Goal: Task Accomplishment & Management: Use online tool/utility

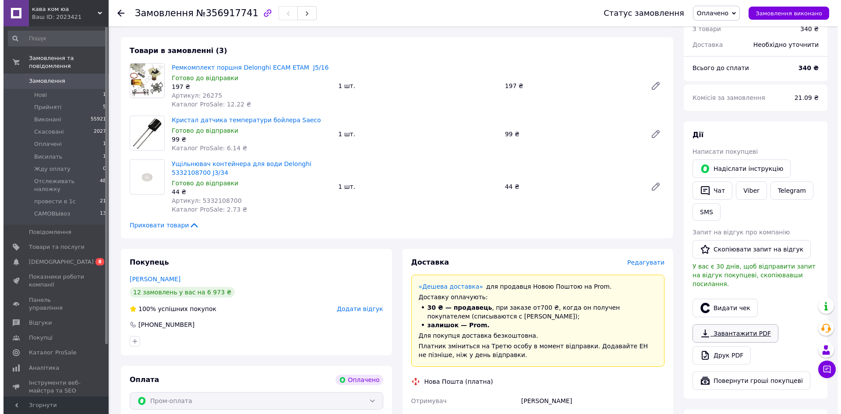
scroll to position [131, 0]
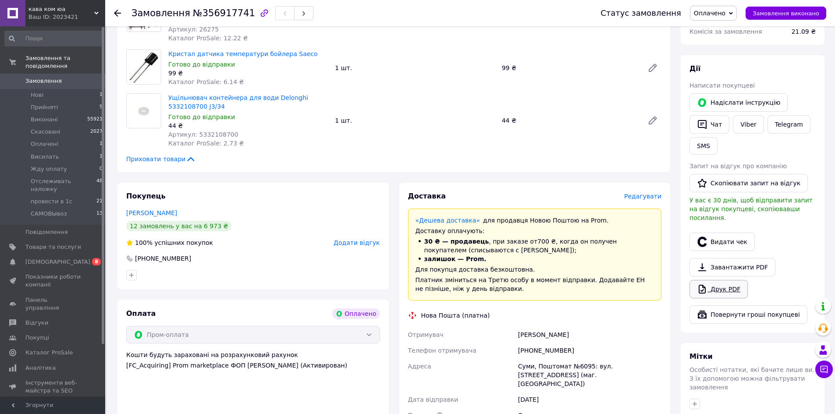
click at [721, 280] on link "Друк PDF" at bounding box center [718, 289] width 58 height 18
click at [644, 198] on span "Редагувати" at bounding box center [642, 196] width 37 height 7
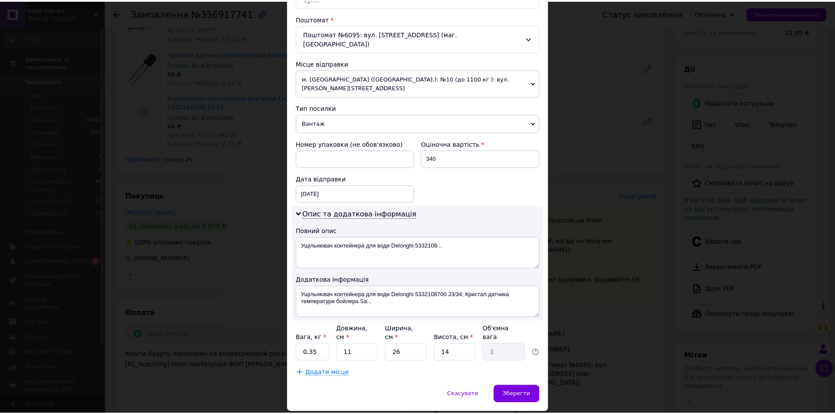
scroll to position [266, 0]
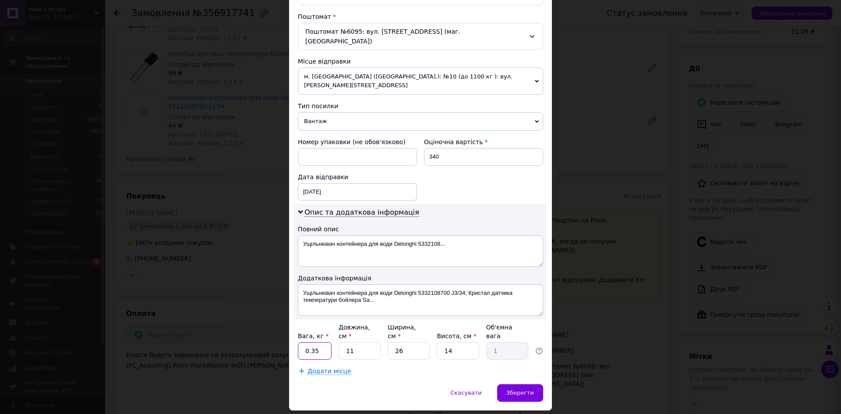
click at [327, 342] on input "0.35" at bounding box center [315, 351] width 34 height 18
type input "0.2"
click at [415, 342] on input "26" at bounding box center [409, 351] width 42 height 18
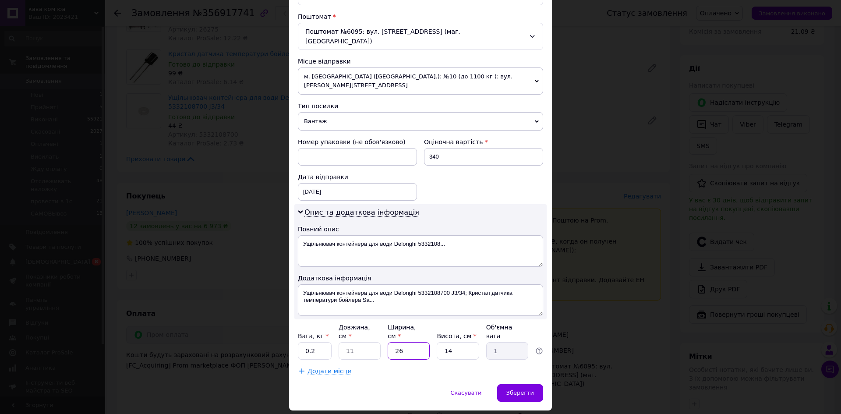
type input "5"
type input "0.19"
type input "5"
click at [520, 389] on span "Зберегти" at bounding box center [520, 392] width 28 height 7
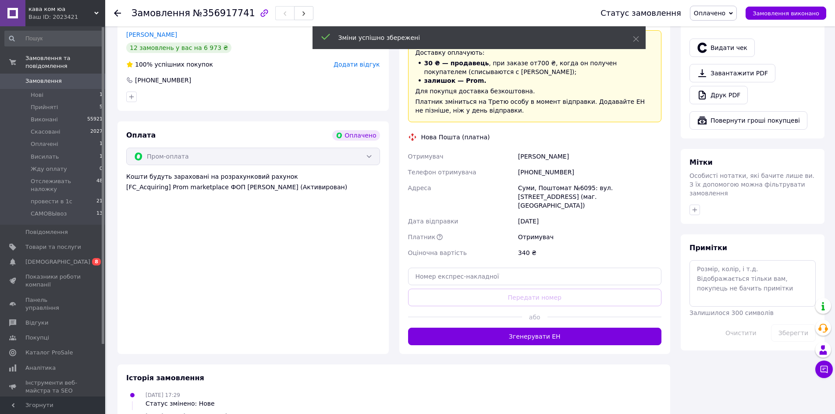
scroll to position [350, 0]
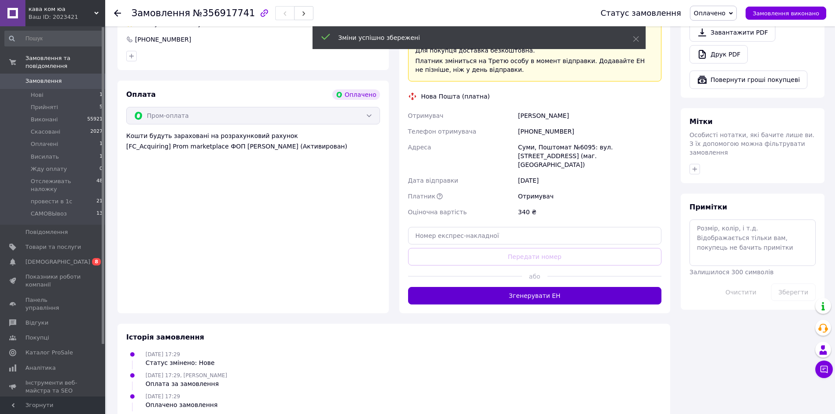
click at [530, 287] on button "Згенерувати ЕН" at bounding box center [535, 296] width 254 height 18
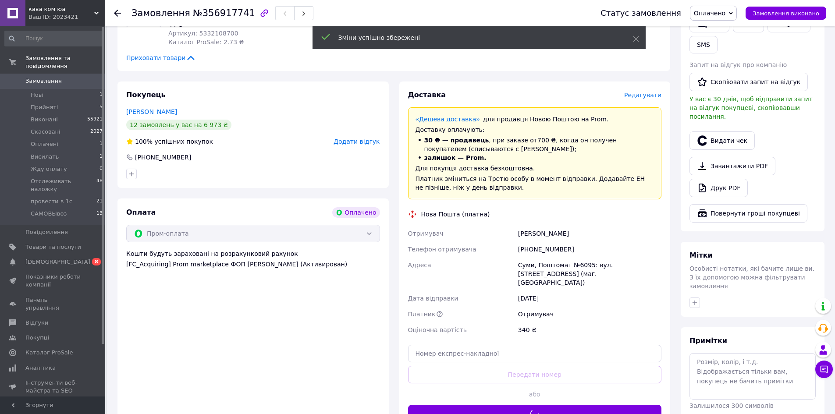
scroll to position [219, 0]
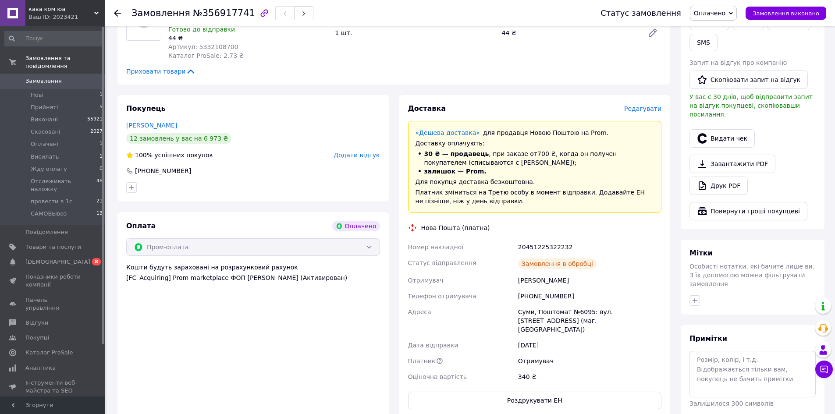
click at [541, 243] on div "20451225322232" at bounding box center [589, 247] width 147 height 16
copy div "20451225322232"
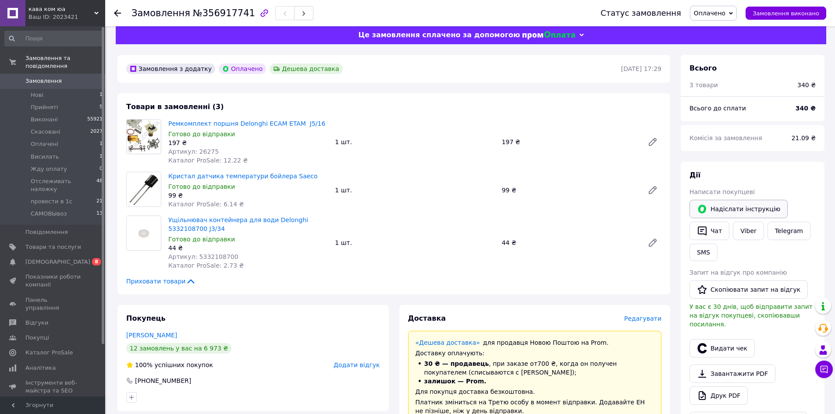
scroll to position [0, 0]
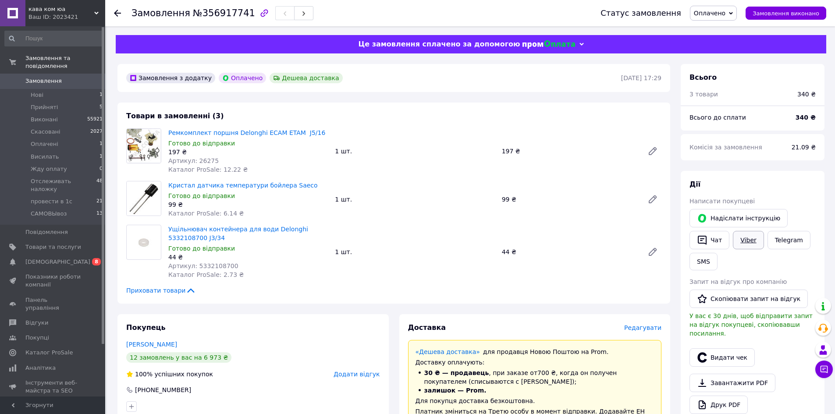
click at [756, 241] on link "Viber" at bounding box center [748, 240] width 31 height 18
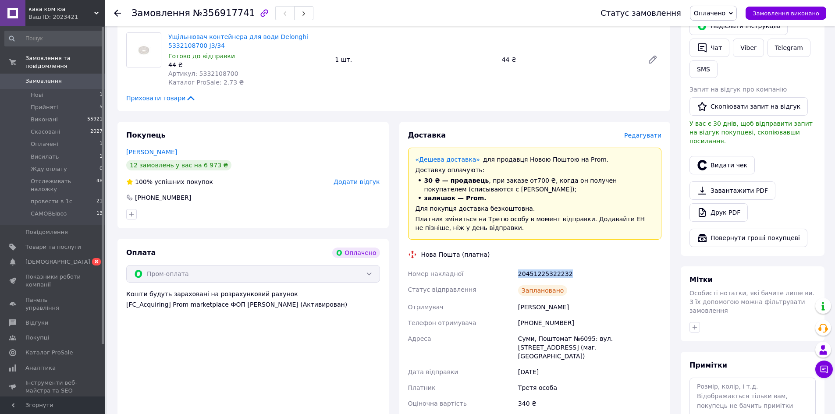
scroll to position [219, 0]
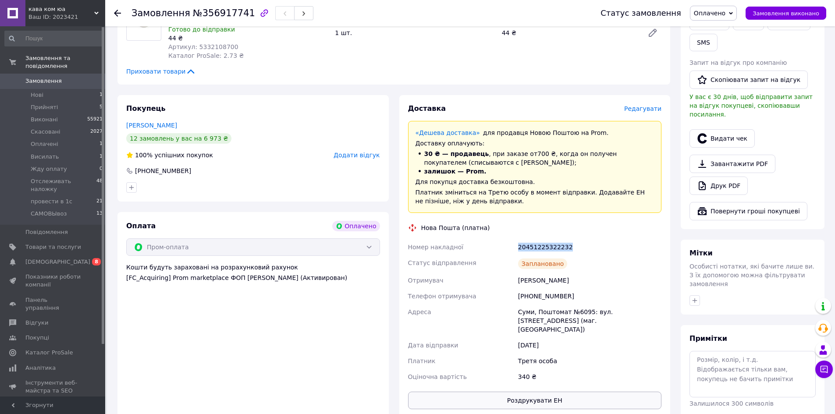
click at [546, 392] on button "Роздрукувати ЕН" at bounding box center [535, 401] width 254 height 18
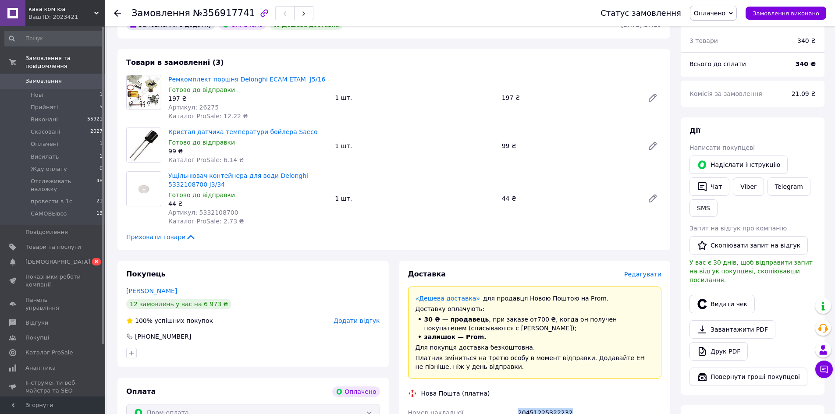
scroll to position [0, 0]
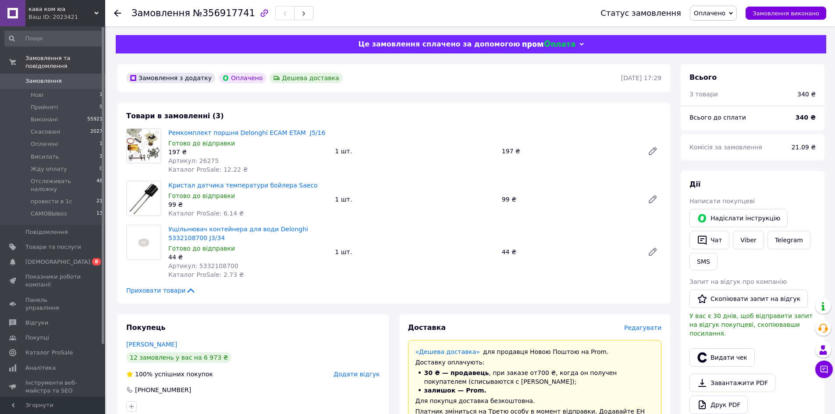
drag, startPoint x: 703, startPoint y: 10, endPoint x: 739, endPoint y: 25, distance: 38.9
click at [705, 10] on span "Оплачено" at bounding box center [713, 13] width 47 height 15
click at [732, 95] on li "Отслеживать наложку" at bounding box center [728, 96] width 77 height 13
click at [33, 91] on span "Нові" at bounding box center [37, 95] width 13 height 8
